Goal: Check status: Check status

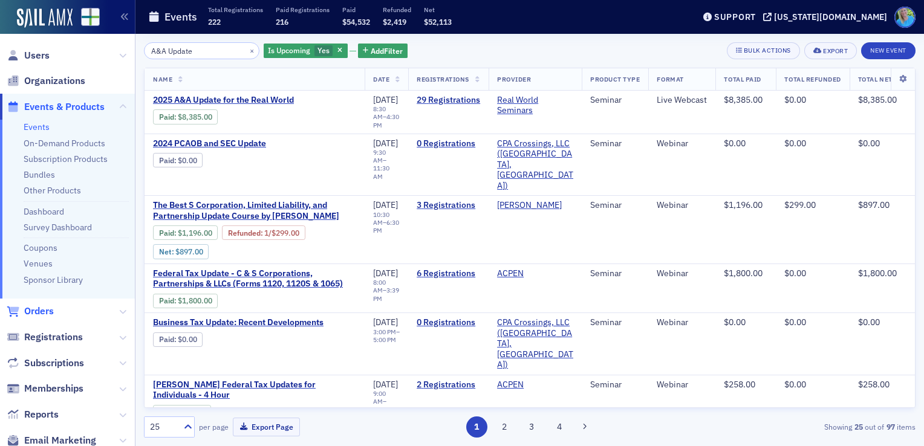
click at [46, 310] on span "Orders" at bounding box center [39, 311] width 30 height 13
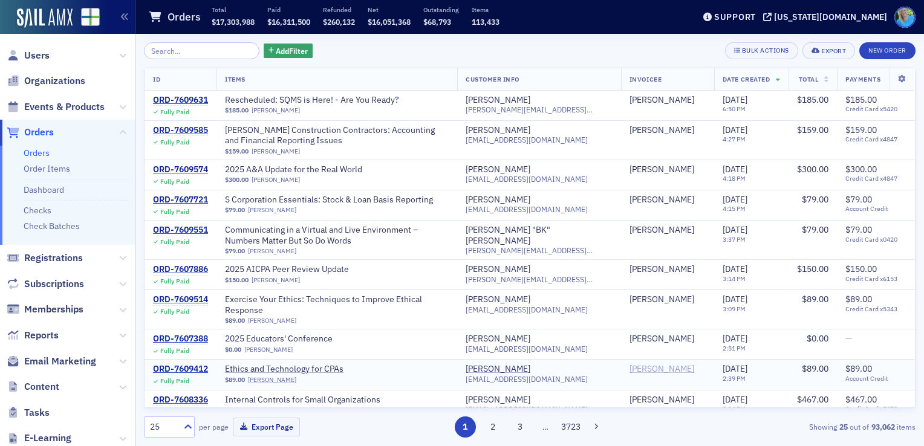
click at [646, 364] on div "[PERSON_NAME]" at bounding box center [661, 369] width 65 height 11
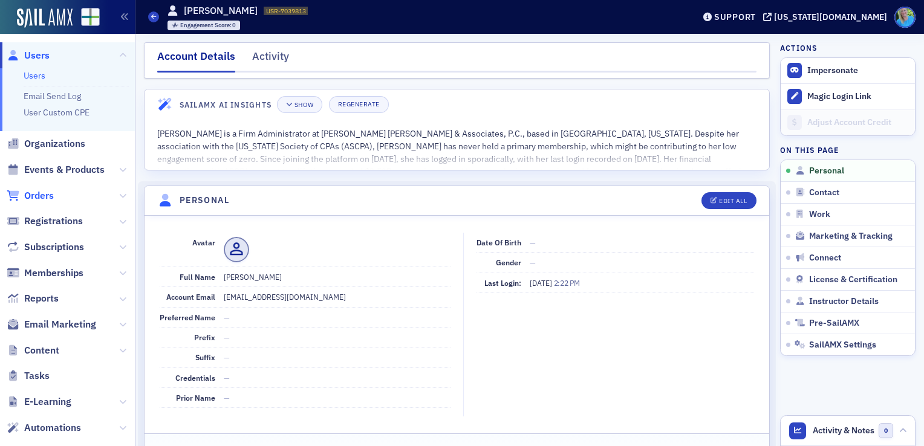
click at [30, 193] on span "Orders" at bounding box center [39, 195] width 30 height 13
